Goal: Information Seeking & Learning: Find specific fact

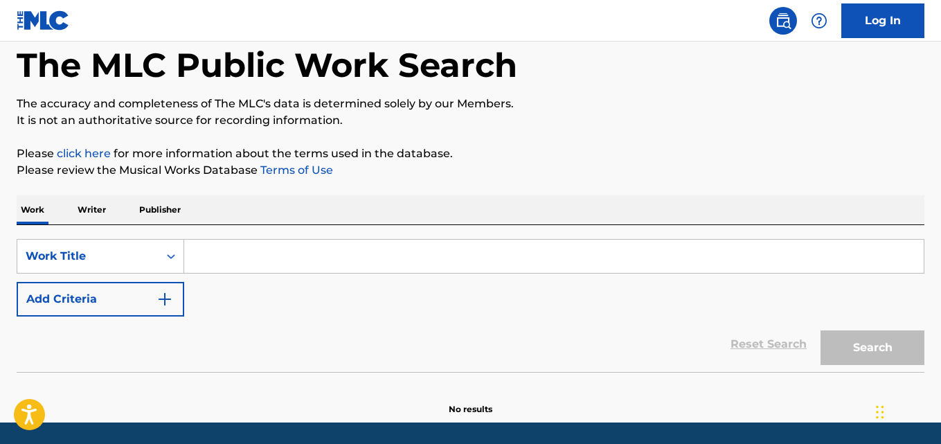
click at [246, 264] on input "Search Form" at bounding box center [553, 255] width 739 height 33
paste input "[PERSON_NAME]"
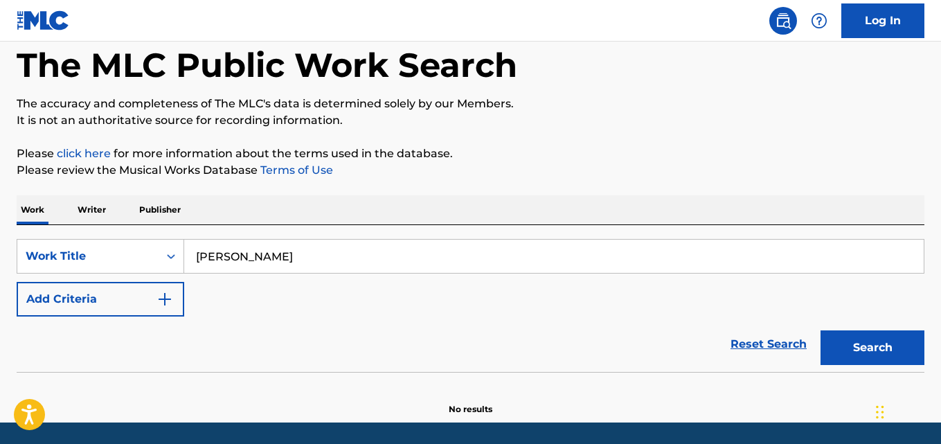
type input "[PERSON_NAME]"
click at [869, 341] on button "Search" at bounding box center [872, 347] width 104 height 35
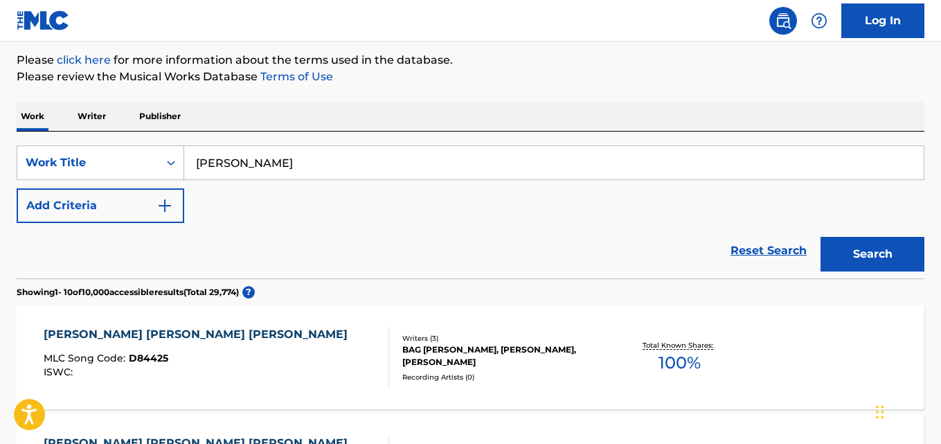
scroll to position [138, 0]
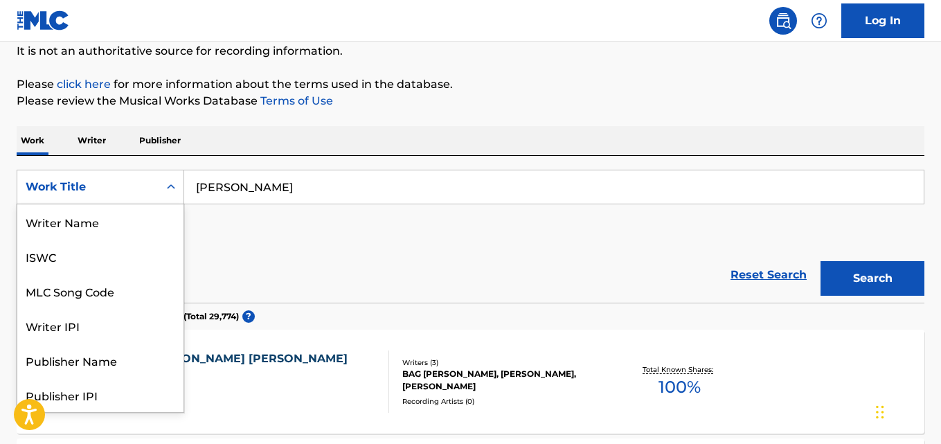
click at [89, 191] on div "Work Title" at bounding box center [88, 187] width 125 height 17
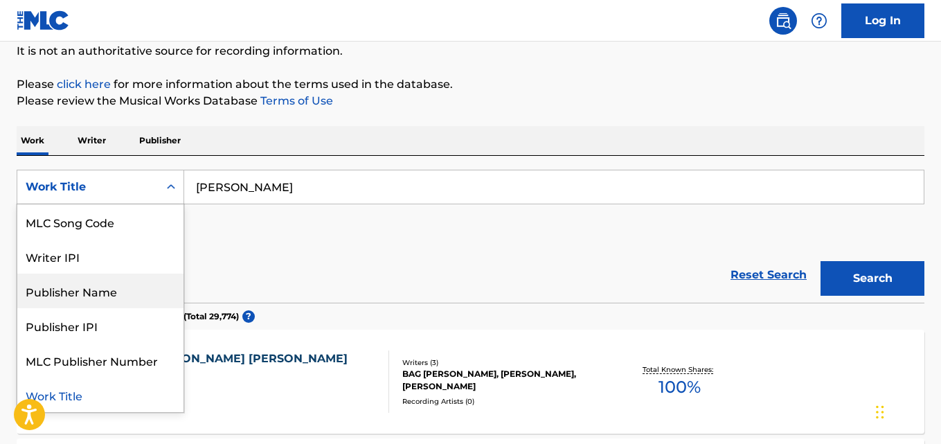
scroll to position [0, 0]
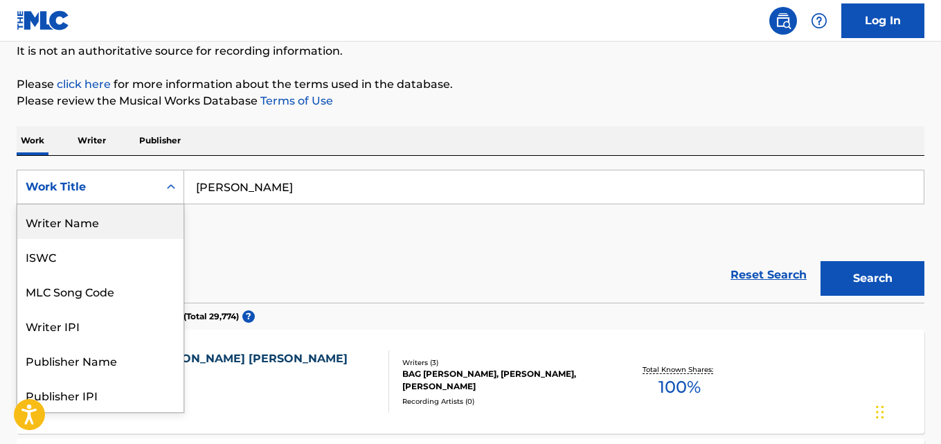
click at [122, 235] on div "Writer Name" at bounding box center [100, 221] width 166 height 35
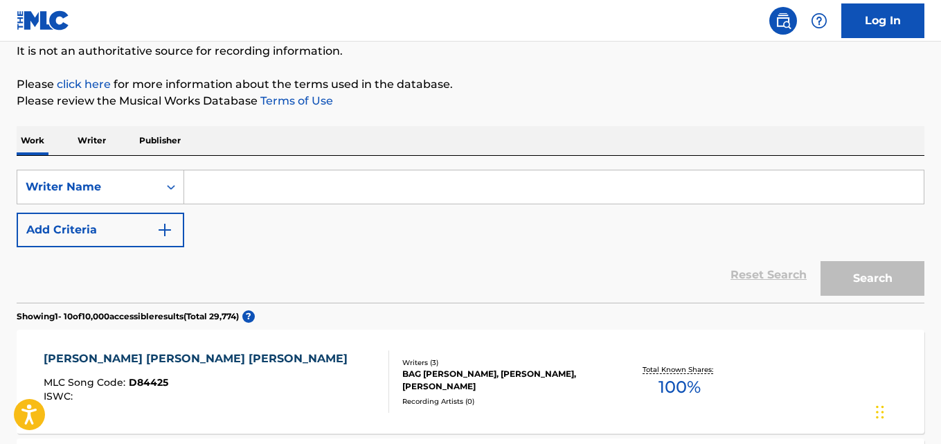
click at [413, 199] on input "Search Form" at bounding box center [553, 186] width 739 height 33
paste input "[PERSON_NAME]"
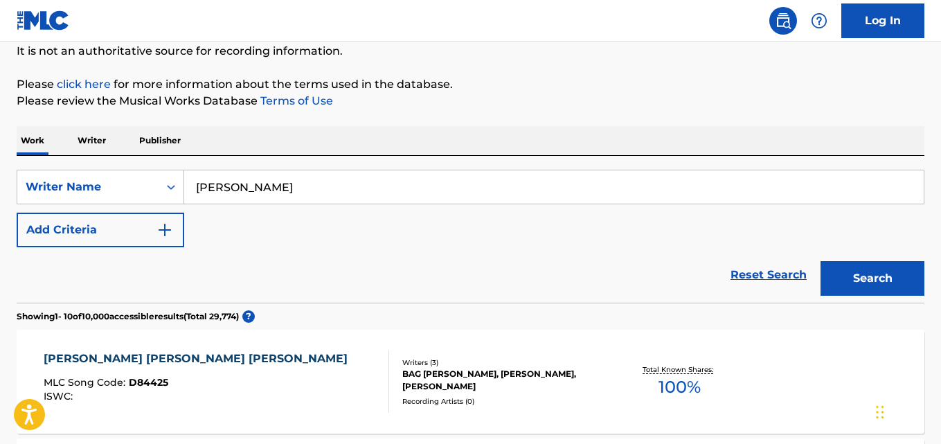
click at [851, 273] on button "Search" at bounding box center [872, 278] width 104 height 35
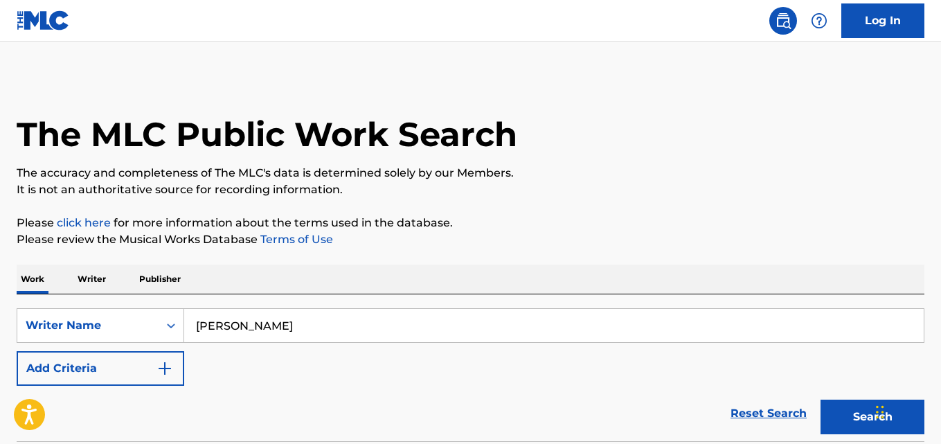
click at [362, 321] on input "[PERSON_NAME]" at bounding box center [553, 325] width 739 height 33
paste input "[PERSON_NAME] Joshu"
type input "[PERSON_NAME] [PERSON_NAME]"
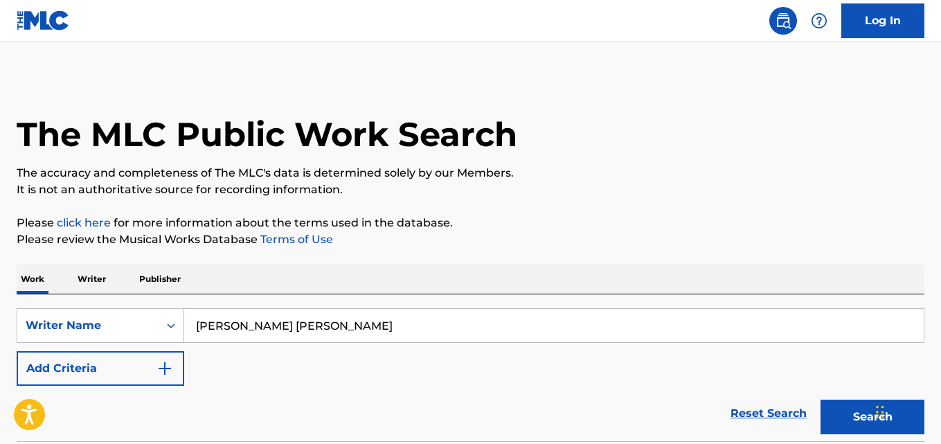
click at [851, 413] on button "Search" at bounding box center [872, 416] width 104 height 35
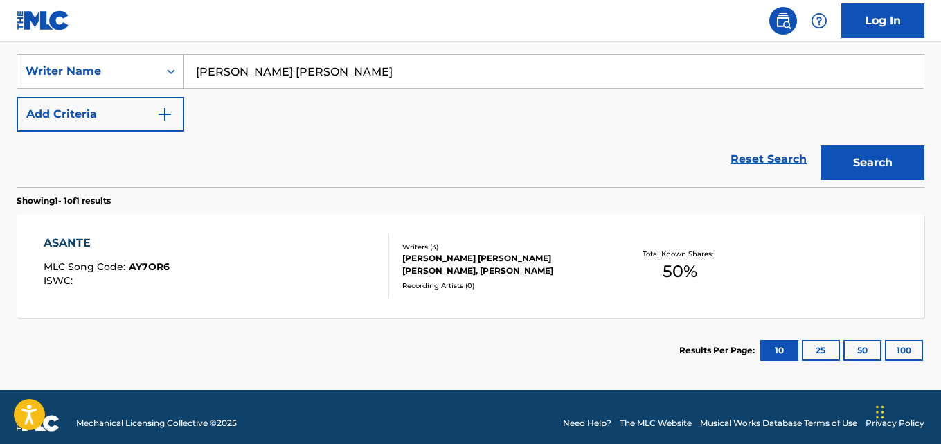
scroll to position [266, 0]
